Goal: Obtain resource: Download file/media

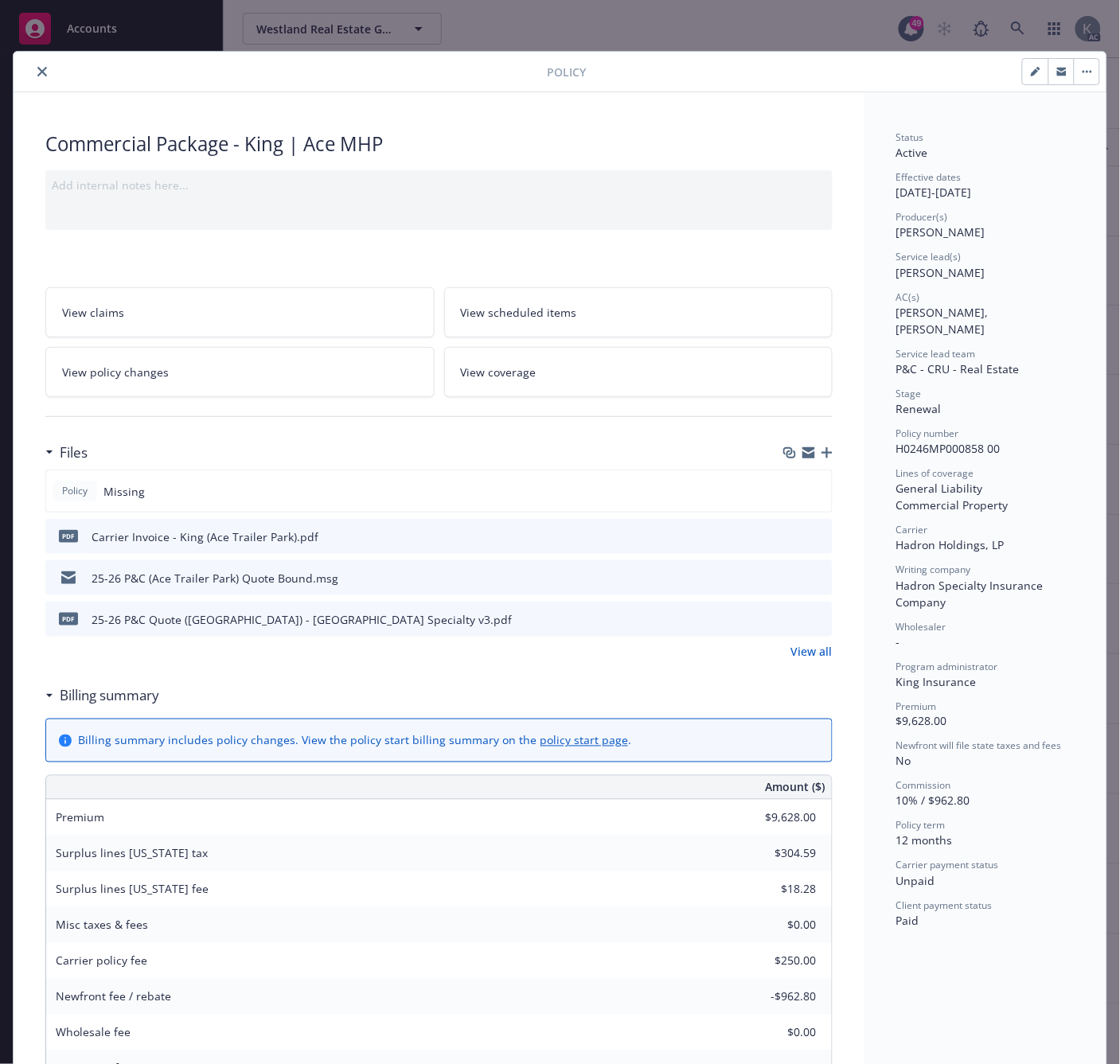
click at [788, 534] on icon "download file" at bounding box center [791, 534] width 12 height 12
click at [37, 70] on icon "close" at bounding box center [42, 72] width 10 height 10
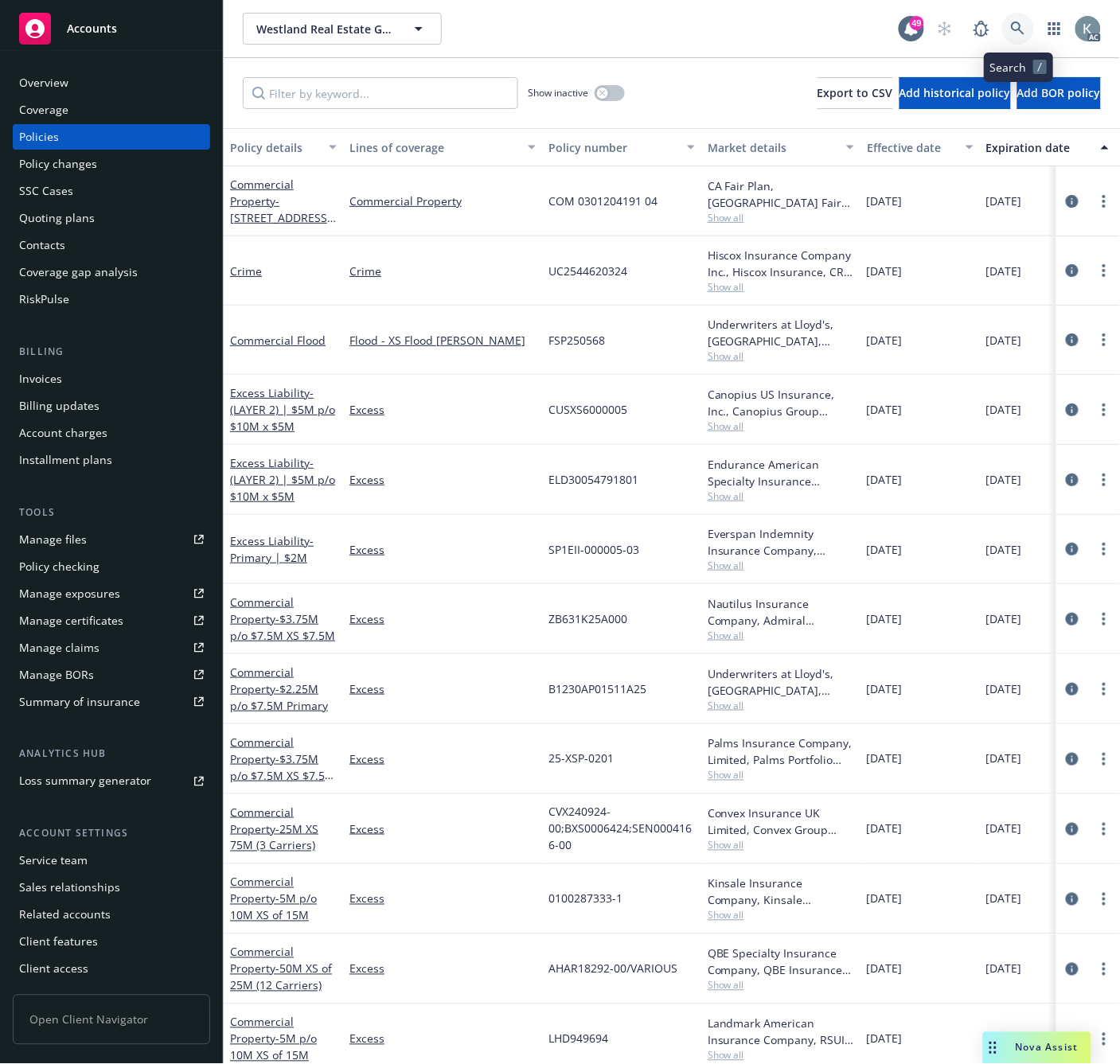
click at [1016, 22] on icon at bounding box center [1017, 28] width 13 height 13
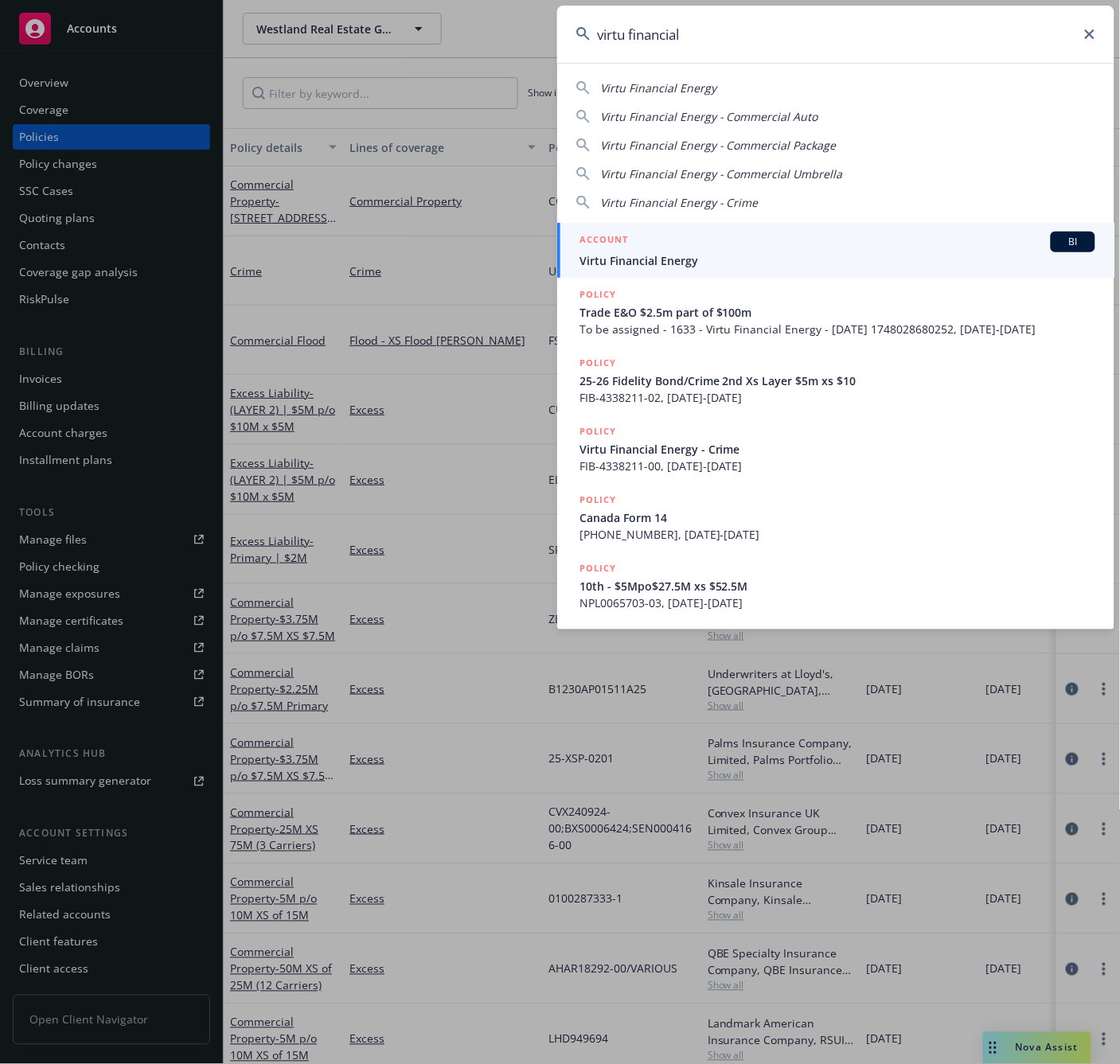
type input "virtu financial"
click at [619, 261] on span "Virtu Financial Energy" at bounding box center [837, 260] width 516 height 17
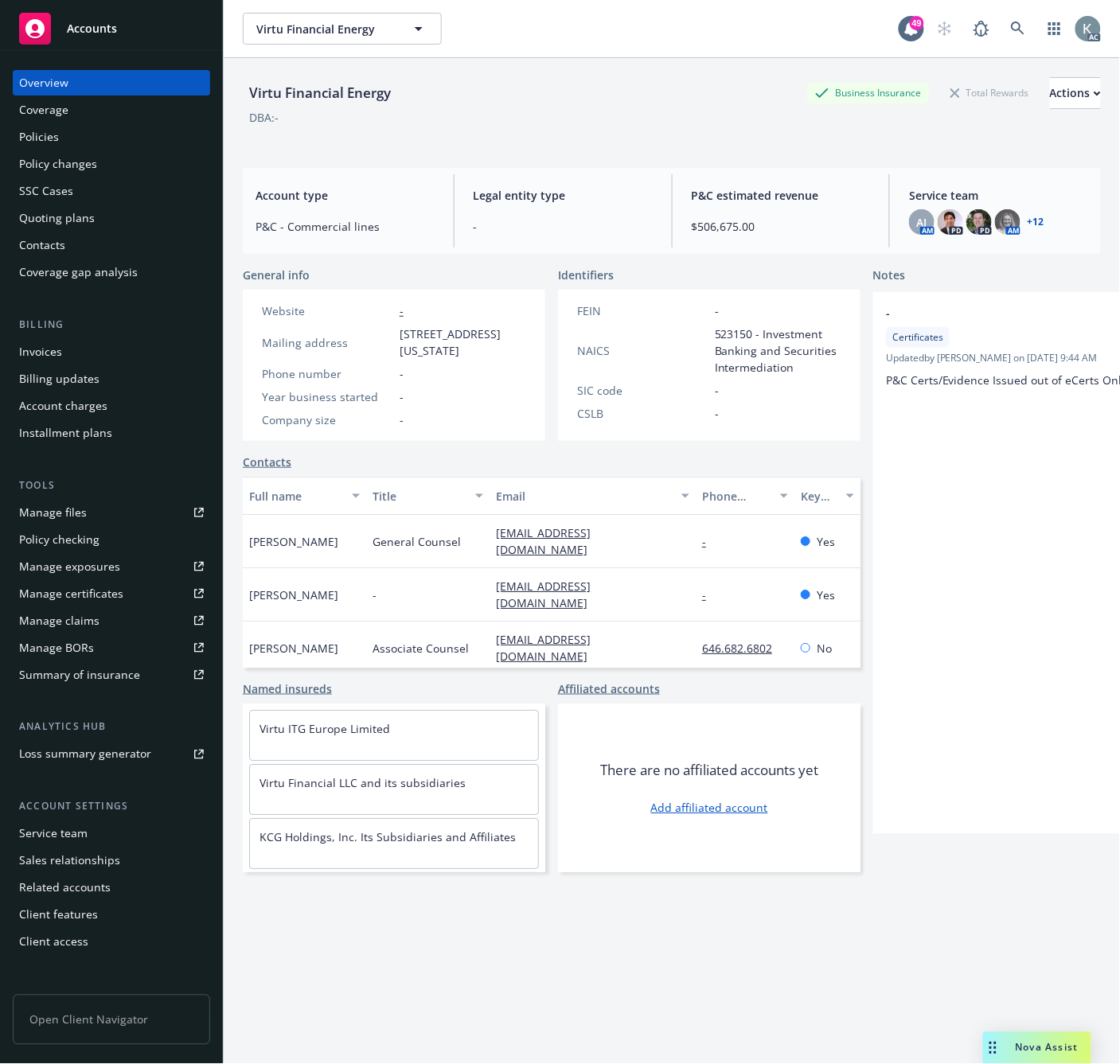
click at [32, 349] on div "Invoices" at bounding box center [41, 351] width 43 height 26
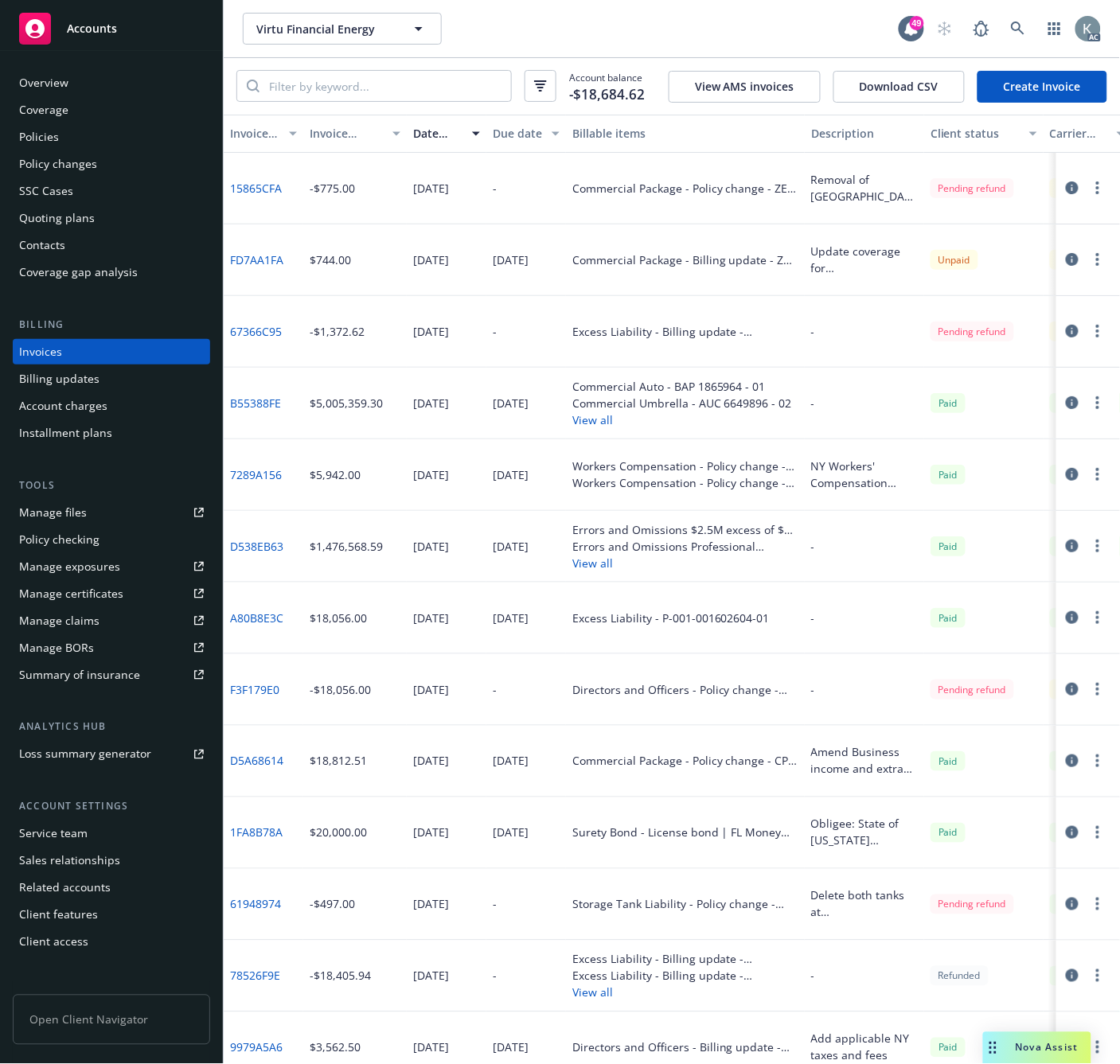
click at [329, 139] on div "Invoice amount" at bounding box center [346, 133] width 73 height 17
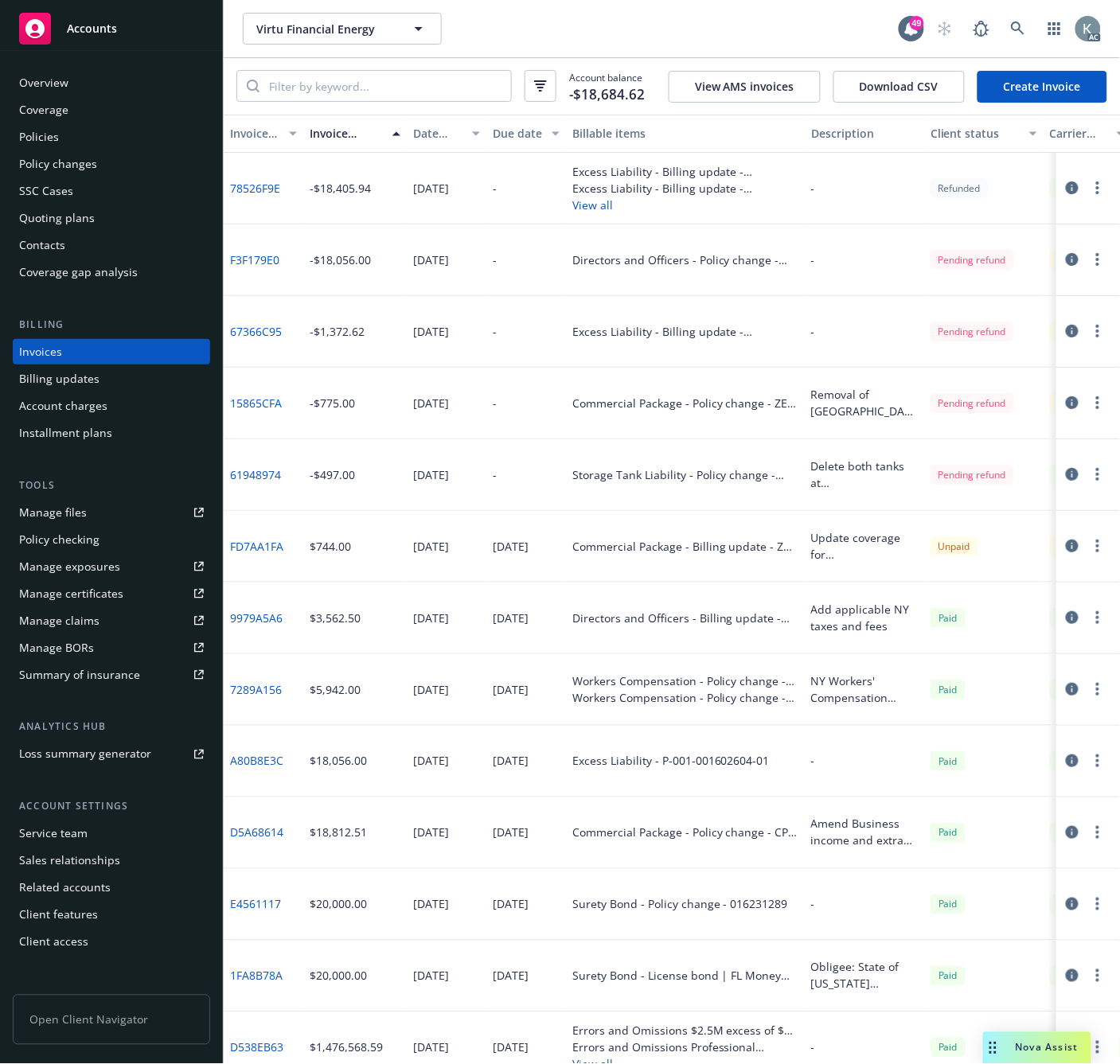
click at [329, 139] on div "Invoice amount" at bounding box center [346, 133] width 73 height 17
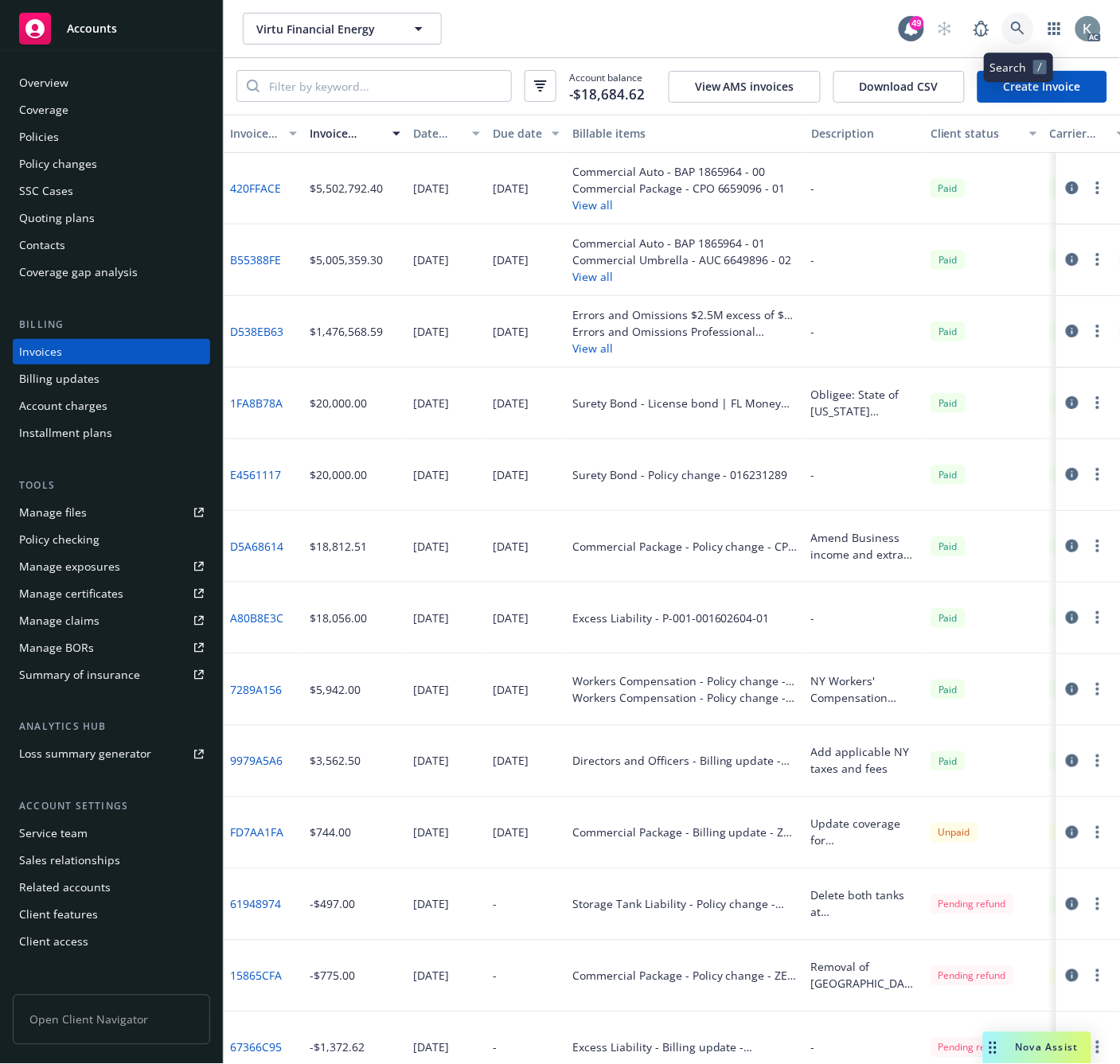
click at [1016, 19] on link at bounding box center [1018, 28] width 32 height 31
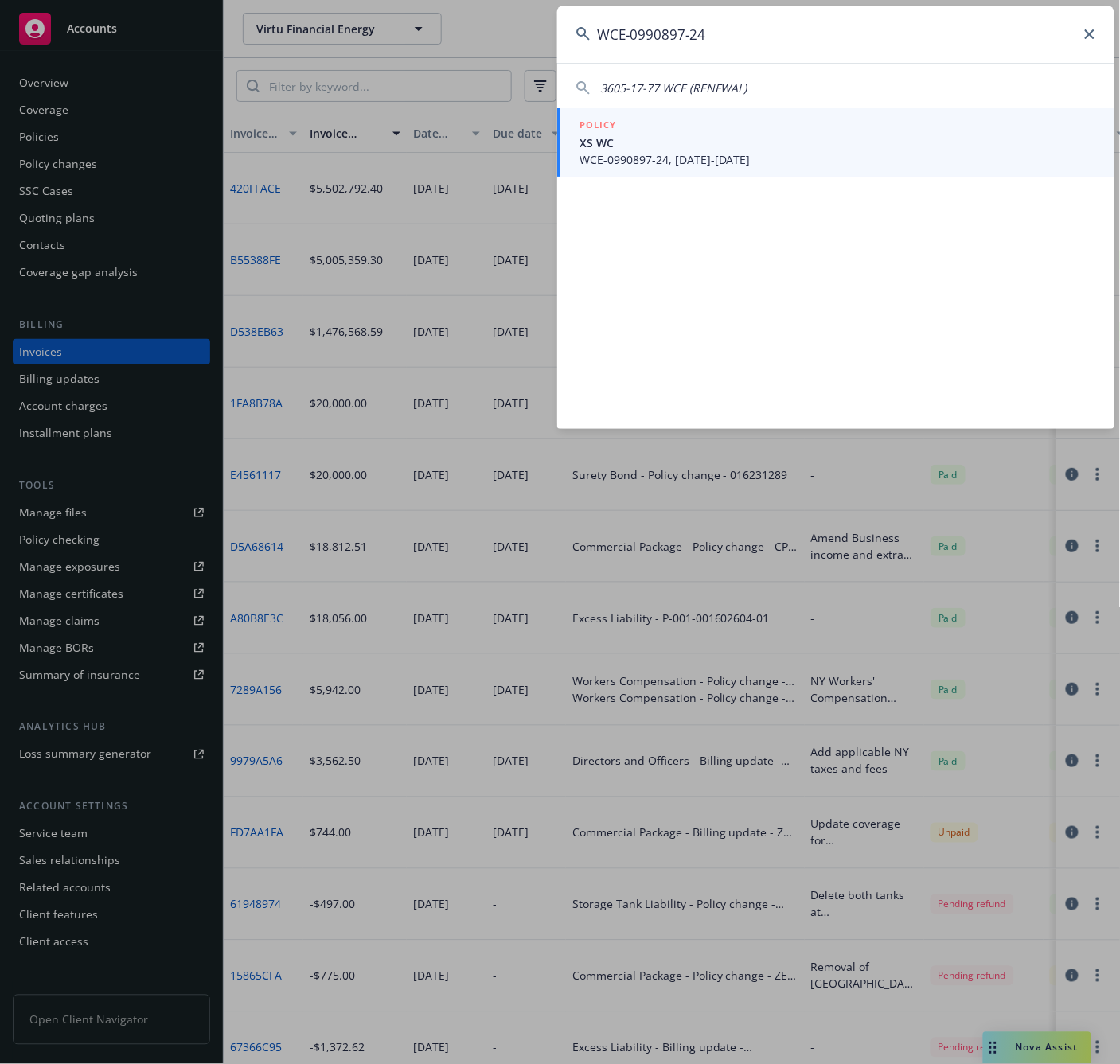
type input "WCE-0990897-24"
click at [584, 156] on li "POLICY XS WC WCE-0990897-24, [DATE]-[DATE]" at bounding box center [836, 143] width 557 height 69
click at [664, 159] on span "WCE-0990897-24, [DATE]-[DATE]" at bounding box center [837, 159] width 516 height 17
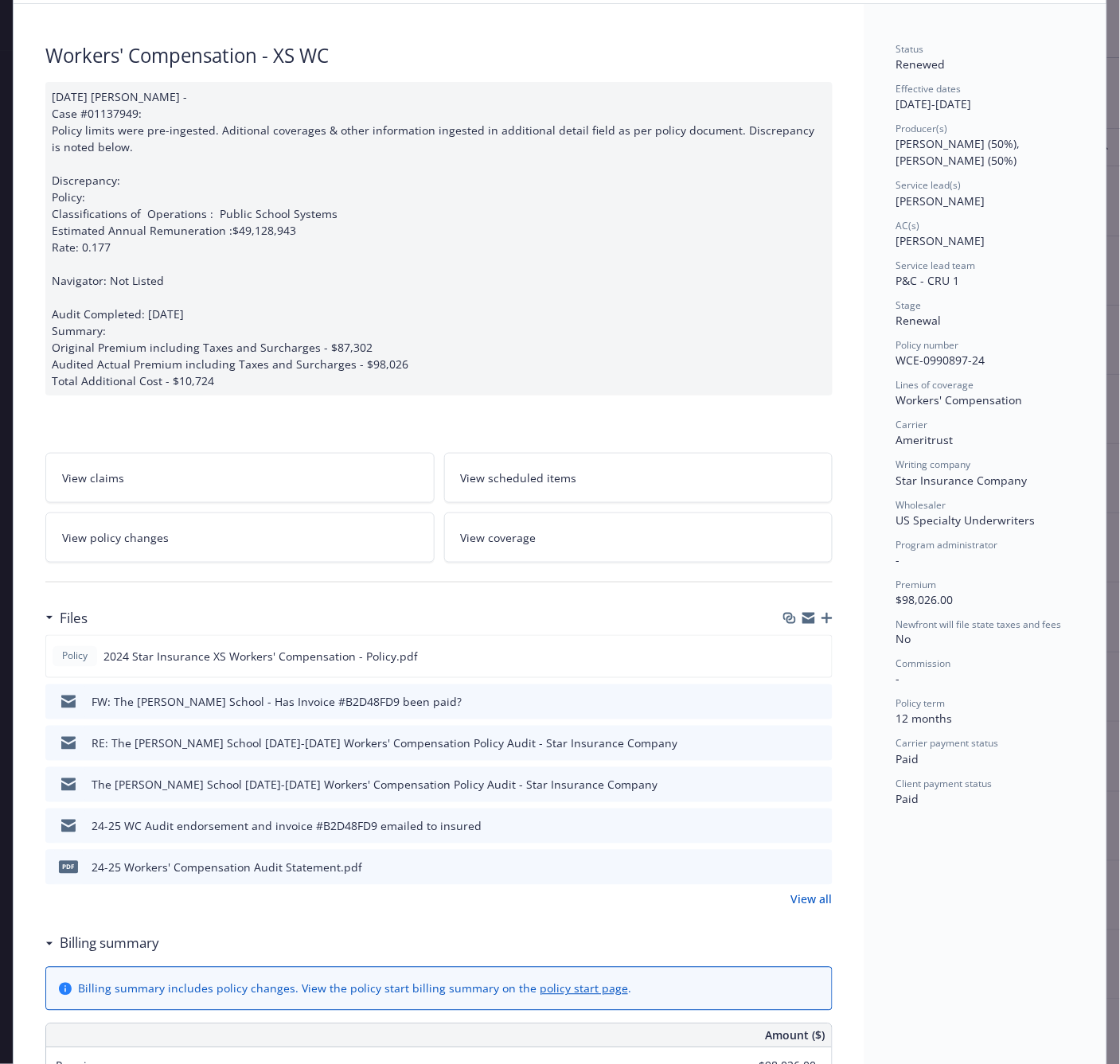
scroll to position [177, 0]
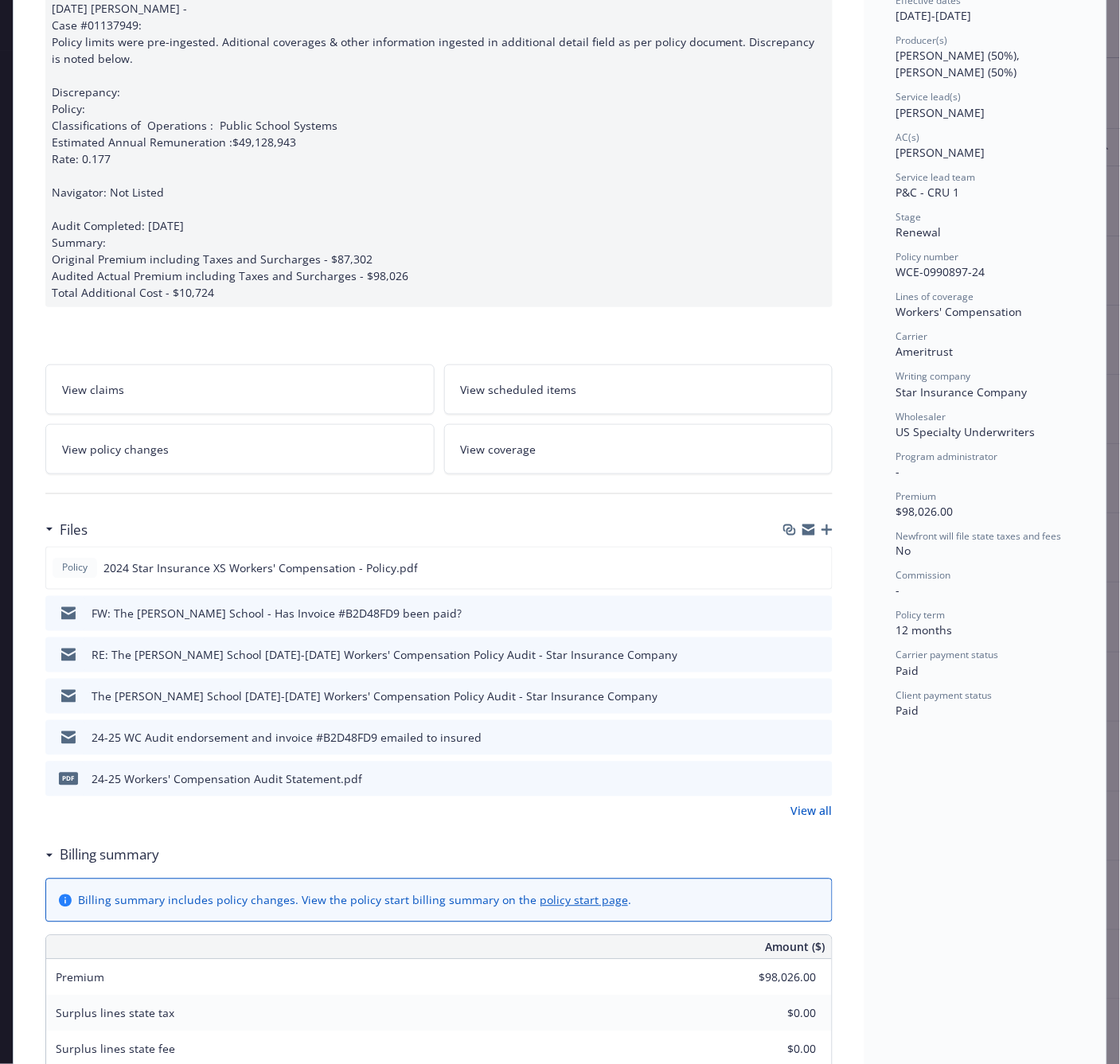
click at [179, 448] on link "View policy changes" at bounding box center [240, 449] width 389 height 50
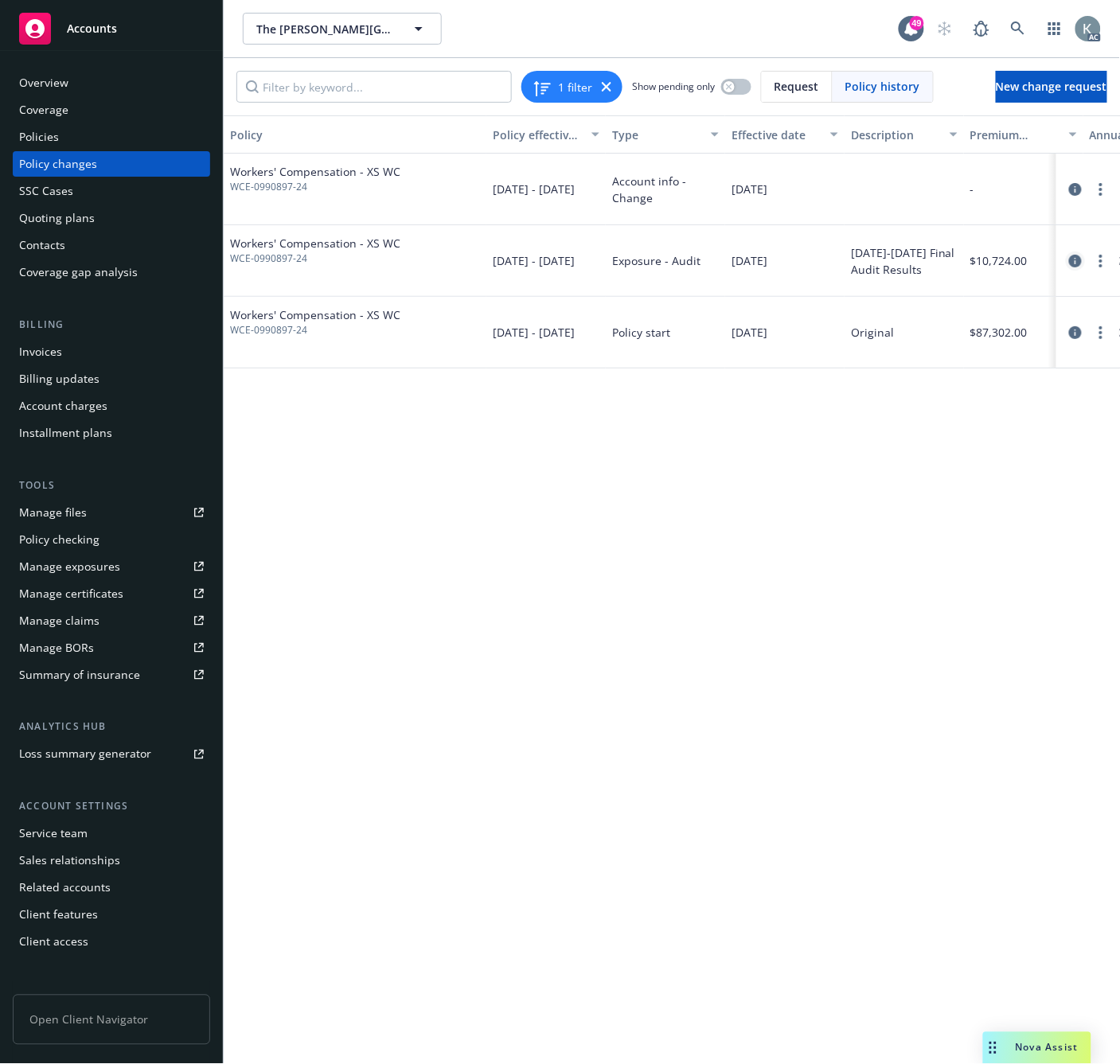
click at [1074, 259] on icon "circleInformation" at bounding box center [1074, 260] width 12 height 12
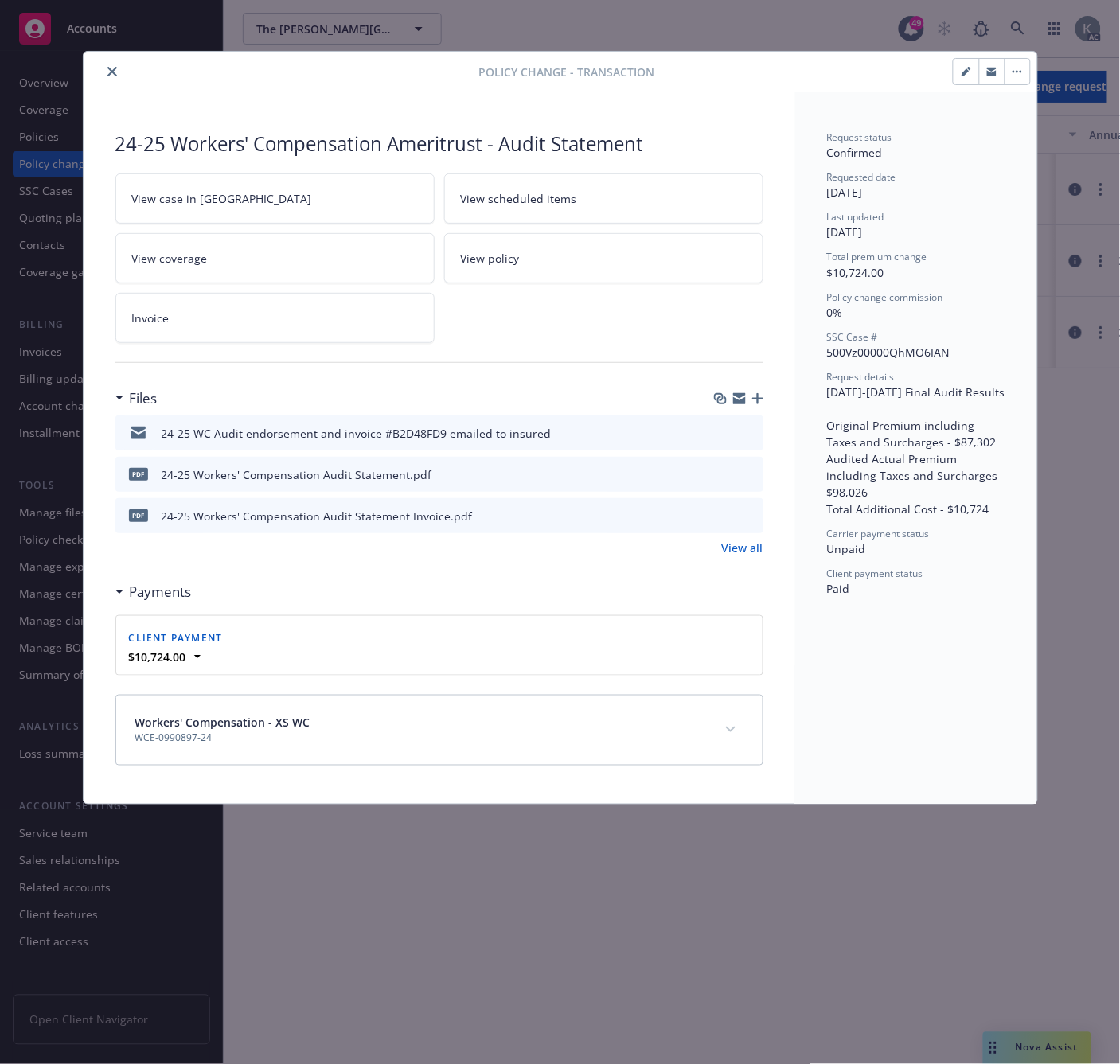
click at [719, 428] on icon "download file" at bounding box center [721, 432] width 12 height 12
click at [722, 511] on icon "download file" at bounding box center [721, 515] width 12 height 12
